Goal: Task Accomplishment & Management: Complete application form

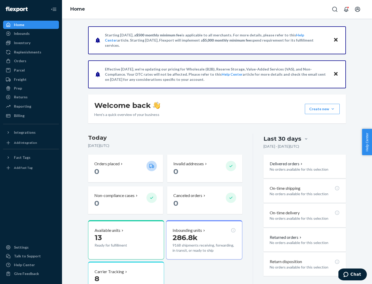
click at [333, 109] on button "Create new Create new inbound Create new order Create new product" at bounding box center [322, 109] width 35 height 10
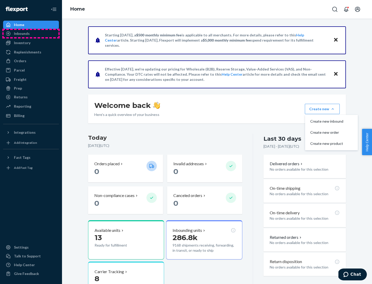
click at [31, 34] on div "Inbounds" at bounding box center [31, 33] width 55 height 7
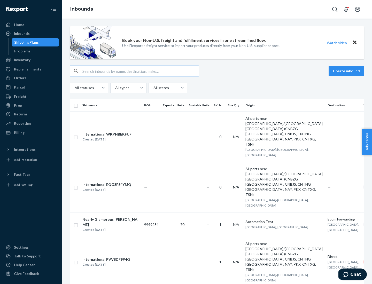
click at [347, 71] on button "Create inbound" at bounding box center [347, 71] width 36 height 10
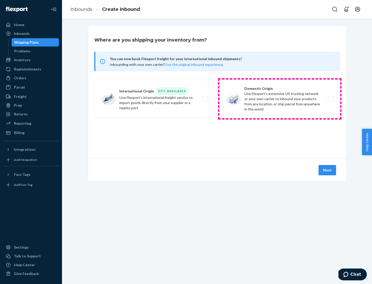
click at [280, 99] on label "Domestic Origin Use Flexport’s extensive US trucking network or your own carrie…" at bounding box center [279, 99] width 121 height 39
click at [330, 99] on input "Domestic Origin Use Flexport’s extensive US trucking network or your own carrie…" at bounding box center [331, 98] width 3 height 3
radio input "true"
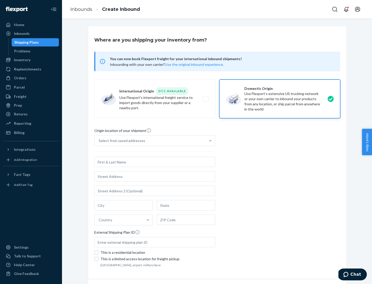
click at [121, 141] on div "Select from saved addresses" at bounding box center [122, 140] width 46 height 5
click at [99, 141] on input "Select from saved addresses" at bounding box center [99, 140] width 1 height 5
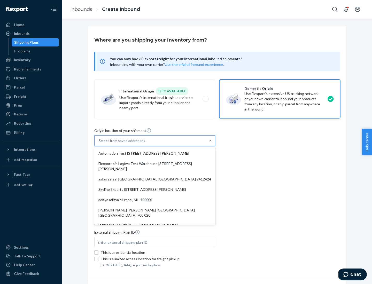
scroll to position [2, 0]
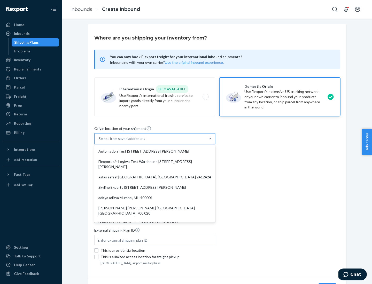
click at [155, 151] on div "Automation Test [STREET_ADDRESS][PERSON_NAME]" at bounding box center [154, 151] width 119 height 10
click at [99, 141] on input "option Automation Test [STREET_ADDRESS][PERSON_NAME]. 9 results available. Use …" at bounding box center [99, 138] width 1 height 5
type input "Automation Test"
type input "9th Floor"
type input "[GEOGRAPHIC_DATA]"
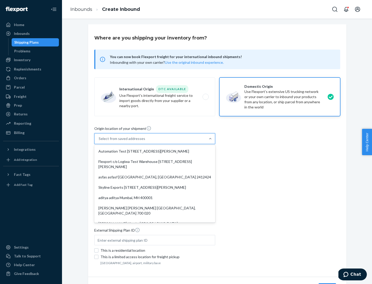
type input "CA"
type input "94104"
type input "[STREET_ADDRESS][PERSON_NAME]"
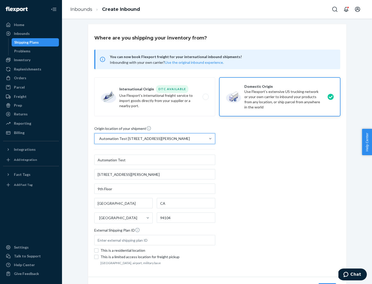
scroll to position [30, 0]
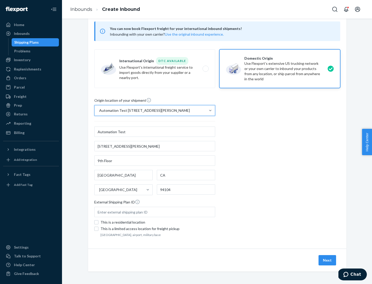
click at [327, 260] on button "Next" at bounding box center [327, 260] width 18 height 10
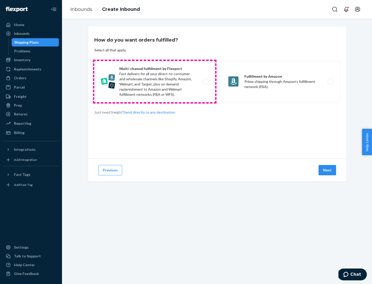
click at [155, 82] on label "Multi-channel fulfillment by Flexport Fast delivery for all your direct-to-cons…" at bounding box center [154, 81] width 121 height 41
click at [205, 82] on input "Multi-channel fulfillment by Flexport Fast delivery for all your direct-to-cons…" at bounding box center [206, 81] width 3 height 3
radio input "true"
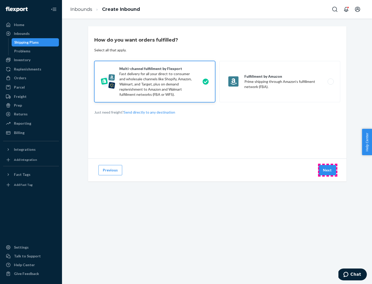
click at [327, 170] on button "Next" at bounding box center [327, 170] width 18 height 10
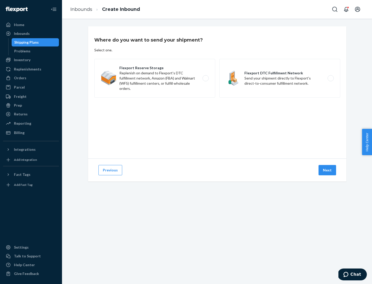
click at [280, 78] on label "Flexport DTC Fulfillment Network Send your shipment directly to Flexport's dire…" at bounding box center [279, 78] width 121 height 39
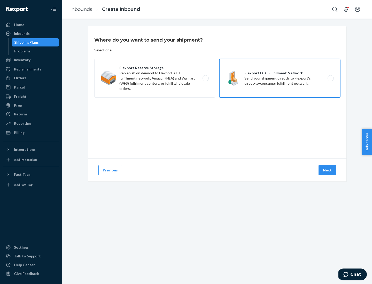
click at [330, 78] on input "Flexport DTC Fulfillment Network Send your shipment directly to Flexport's dire…" at bounding box center [331, 78] width 3 height 3
radio input "true"
click at [327, 170] on button "Next" at bounding box center [327, 170] width 18 height 10
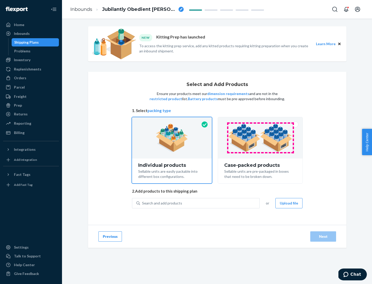
click at [260, 138] on img at bounding box center [260, 138] width 64 height 28
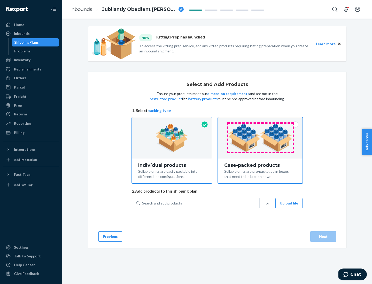
click at [260, 121] on input "Case-packed products Sellable units are pre-packaged in boxes that need to be b…" at bounding box center [260, 118] width 3 height 3
radio input "true"
radio input "false"
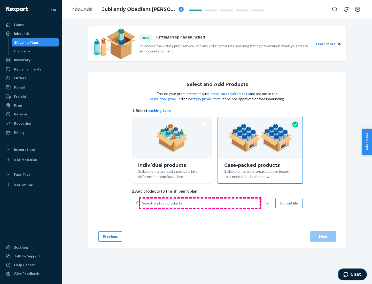
click at [200, 203] on div "Search and add products" at bounding box center [199, 203] width 119 height 9
click at [143, 203] on input "Search and add products" at bounding box center [142, 203] width 1 height 5
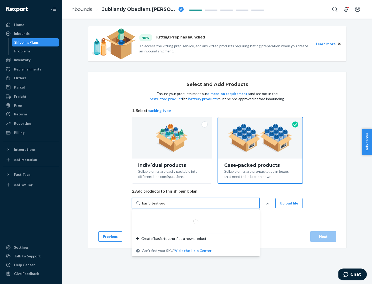
type input "basic-test-product-1"
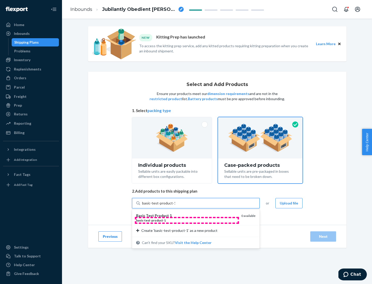
click at [187, 220] on div "basic - test - product - 1" at bounding box center [186, 220] width 101 height 4
click at [175, 206] on input "basic-test-product-1" at bounding box center [158, 203] width 33 height 5
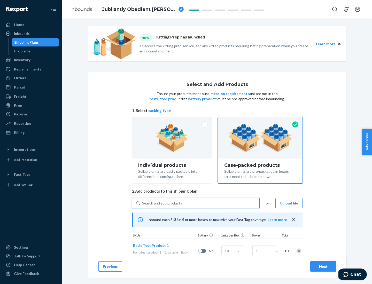
scroll to position [19, 0]
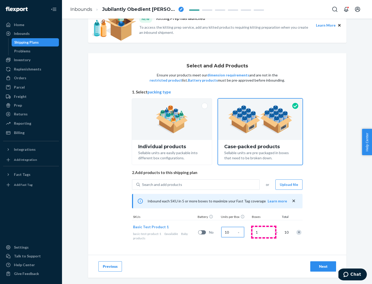
type input "10"
type input "7"
click at [323, 267] on div "Next" at bounding box center [323, 266] width 17 height 5
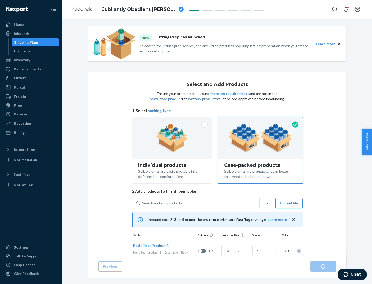
radio input "true"
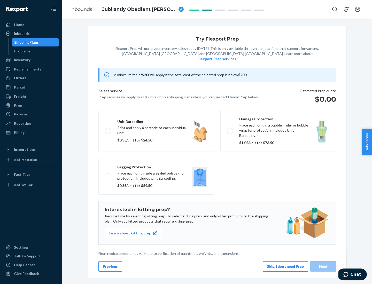
scroll to position [1, 0]
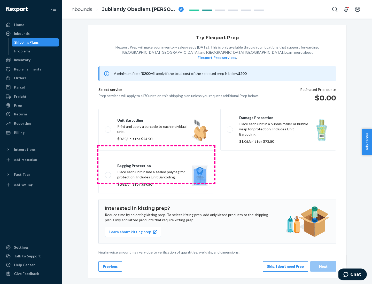
click at [156, 165] on label "Bagging protection Place each unit inside a sealed polybag for protection. Incl…" at bounding box center [156, 175] width 116 height 37
click at [108, 173] on input "Bagging protection Place each unit inside a sealed polybag for protection. Incl…" at bounding box center [106, 174] width 3 height 3
checkbox input "true"
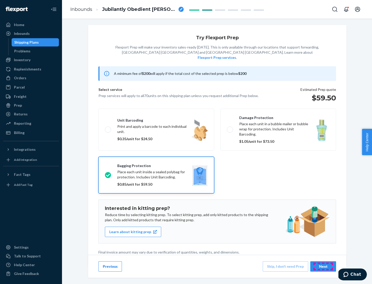
click at [323, 266] on div "Next" at bounding box center [323, 266] width 17 height 5
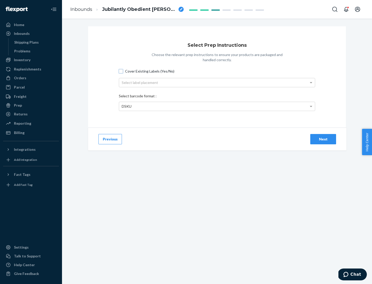
click at [121, 71] on input "Cover Existing Labels (Yes/No)" at bounding box center [121, 71] width 4 height 4
checkbox input "true"
click at [217, 82] on div "Select label placement" at bounding box center [217, 82] width 196 height 9
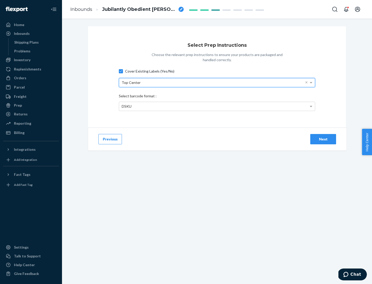
click at [217, 106] on div "DSKU" at bounding box center [217, 106] width 196 height 9
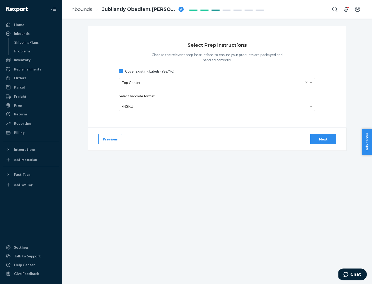
click at [323, 139] on div "Next" at bounding box center [323, 139] width 17 height 5
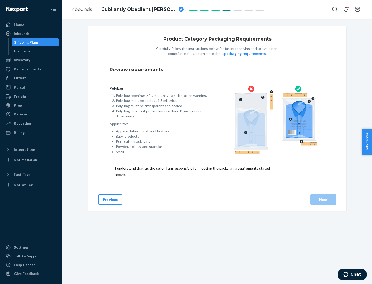
click at [192, 171] on input "checkbox" at bounding box center [196, 171] width 172 height 12
checkbox input "true"
click at [323, 199] on div "Next" at bounding box center [323, 199] width 17 height 5
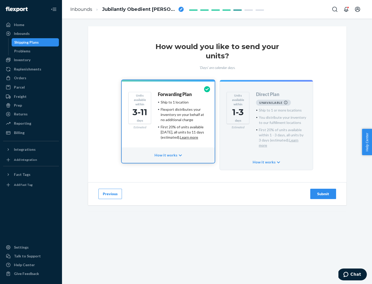
click at [175, 94] on h4 "Forwarding Plan" at bounding box center [175, 94] width 34 height 5
click at [323, 191] on div "Submit" at bounding box center [323, 193] width 17 height 5
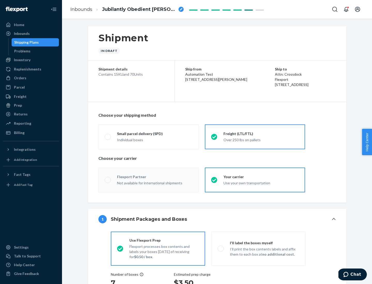
radio input "true"
radio input "false"
radio input "true"
radio input "false"
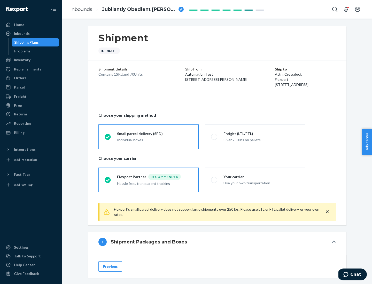
click at [255, 137] on div "Over 250 lbs on pallets" at bounding box center [260, 139] width 75 height 6
click at [214, 137] on input "Freight (LTL/FTL) Over 250 lbs on pallets" at bounding box center [212, 136] width 3 height 3
radio input "true"
radio input "false"
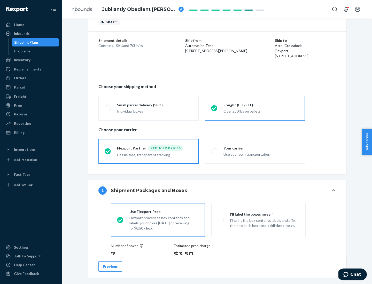
click at [149, 151] on div "Hassle free, transparent tracking" at bounding box center [154, 154] width 75 height 6
click at [108, 151] on input "Flexport Partner Reduced prices Hassle free, transparent tracking" at bounding box center [106, 151] width 3 height 3
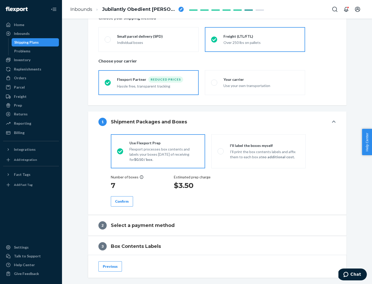
click at [258, 151] on p "I’ll print the box contents labels and affix them to each box at no additional …" at bounding box center [264, 154] width 69 height 10
click at [221, 151] on input "I'll label the boxes myself I’ll print the box contents labels and affix them t…" at bounding box center [218, 151] width 3 height 3
radio input "true"
radio input "false"
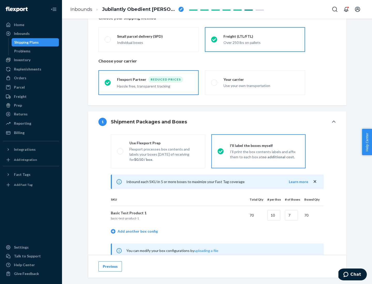
scroll to position [161, 0]
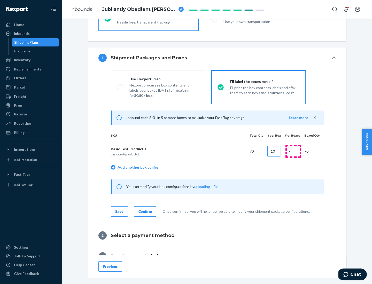
type input "10"
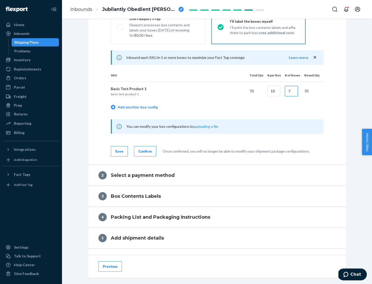
type input "7"
click at [144, 151] on div "Confirm" at bounding box center [144, 151] width 13 height 5
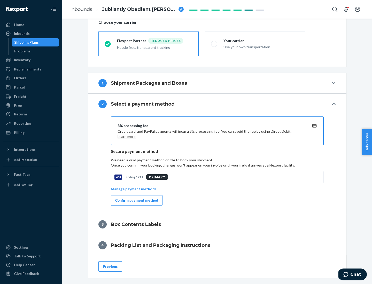
scroll to position [185, 0]
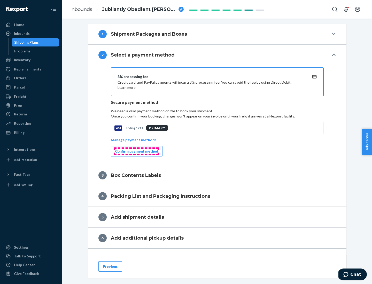
click at [136, 151] on div "Confirm payment method" at bounding box center [136, 151] width 43 height 5
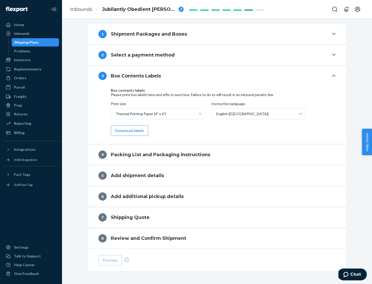
scroll to position [165, 0]
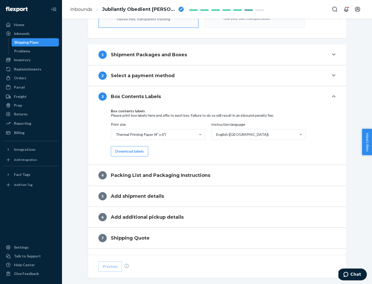
click at [128, 151] on button "Download labels" at bounding box center [129, 151] width 37 height 10
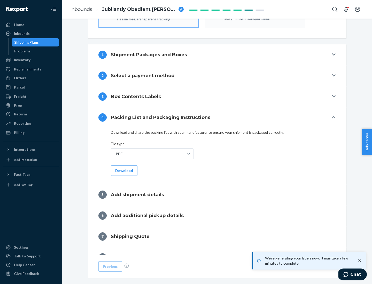
scroll to position [184, 0]
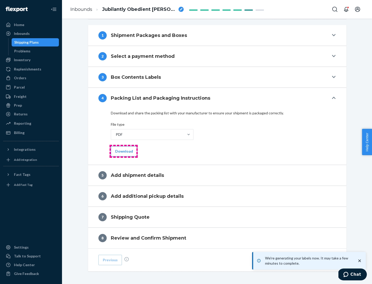
click at [123, 151] on button "Download" at bounding box center [124, 151] width 27 height 10
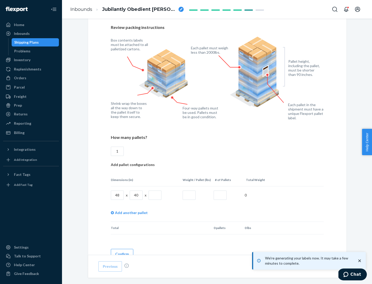
scroll to position [375, 0]
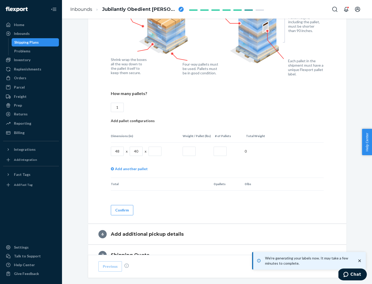
type input "1"
type input "40"
type input "200"
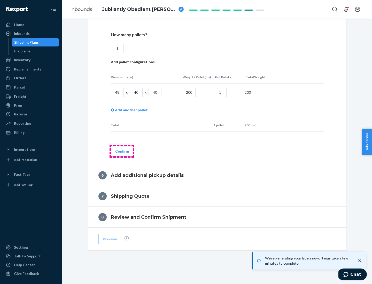
type input "1"
click at [122, 151] on button "Confirm" at bounding box center [122, 151] width 22 height 10
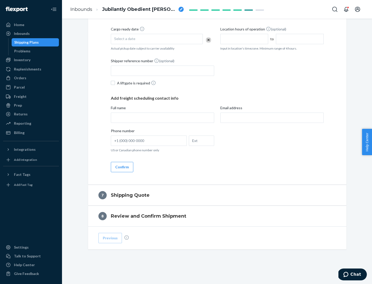
scroll to position [198, 0]
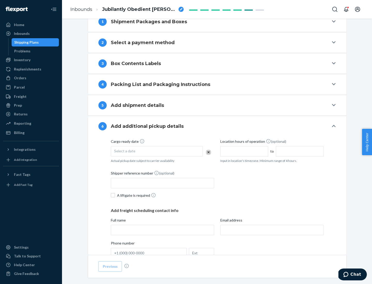
click at [157, 151] on div "Select a date" at bounding box center [157, 151] width 92 height 10
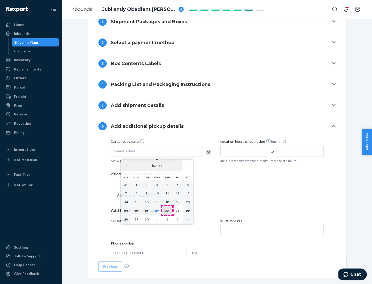
click at [167, 210] on abbr "25" at bounding box center [167, 211] width 4 height 4
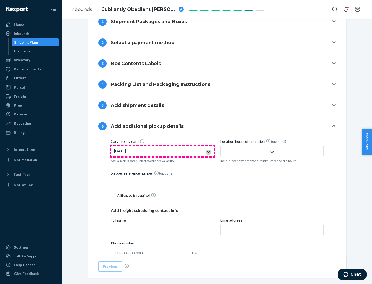
scroll to position [276, 0]
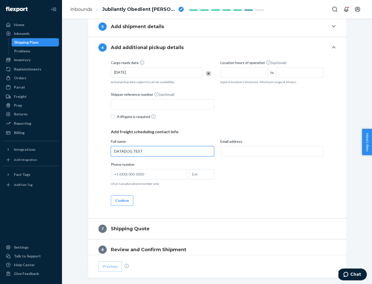
type input "DATADOG TEST"
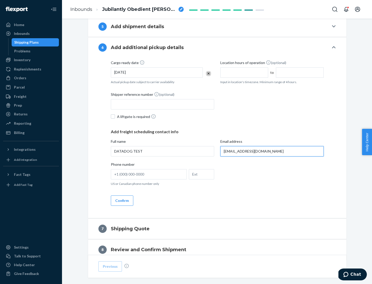
scroll to position [299, 0]
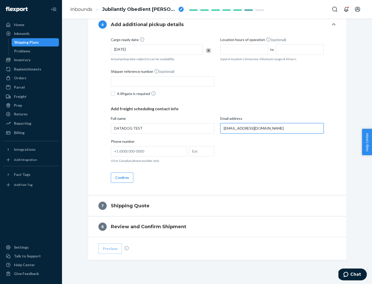
type input "[EMAIL_ADDRESS][DOMAIN_NAME]"
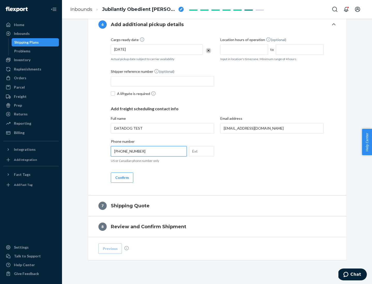
scroll to position [310, 0]
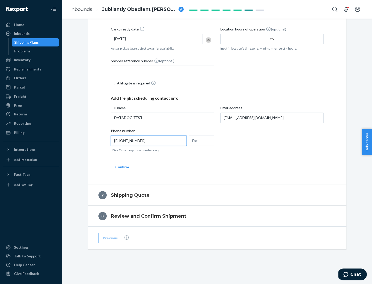
type input "[PHONE_NUMBER]"
click at [122, 167] on button "Confirm" at bounding box center [122, 167] width 22 height 10
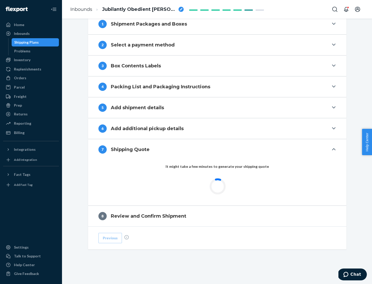
scroll to position [214, 0]
